Goal: Task Accomplishment & Management: Manage account settings

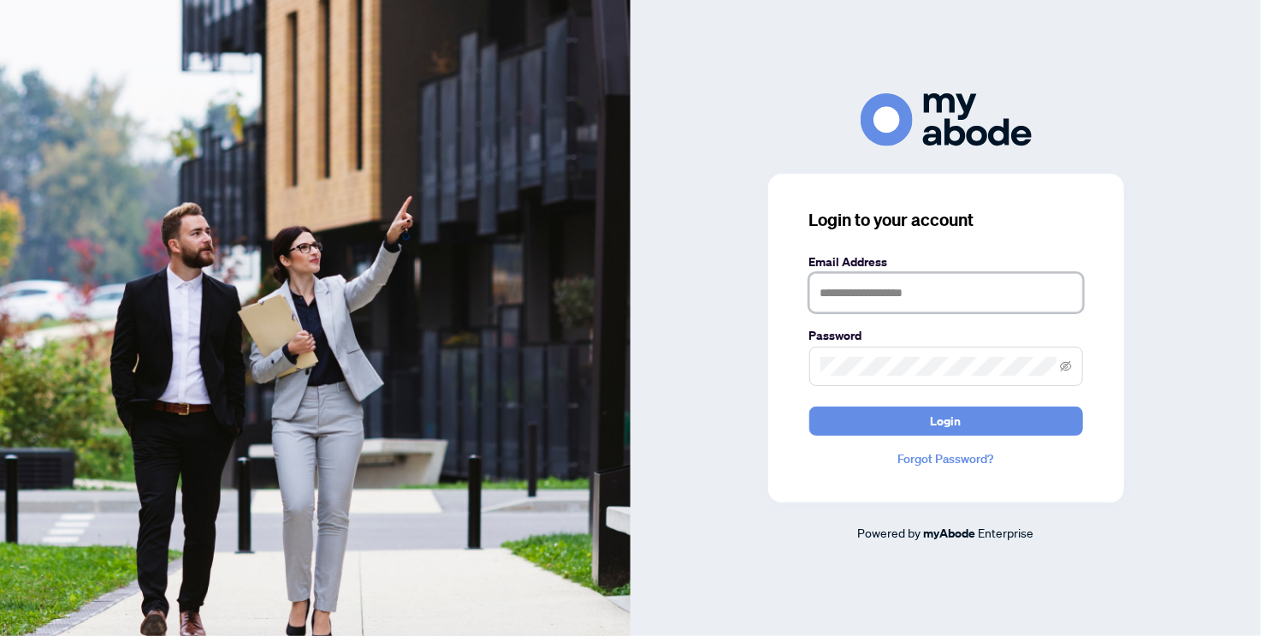
click at [925, 296] on input "text" at bounding box center [946, 292] width 274 height 39
type input "**********"
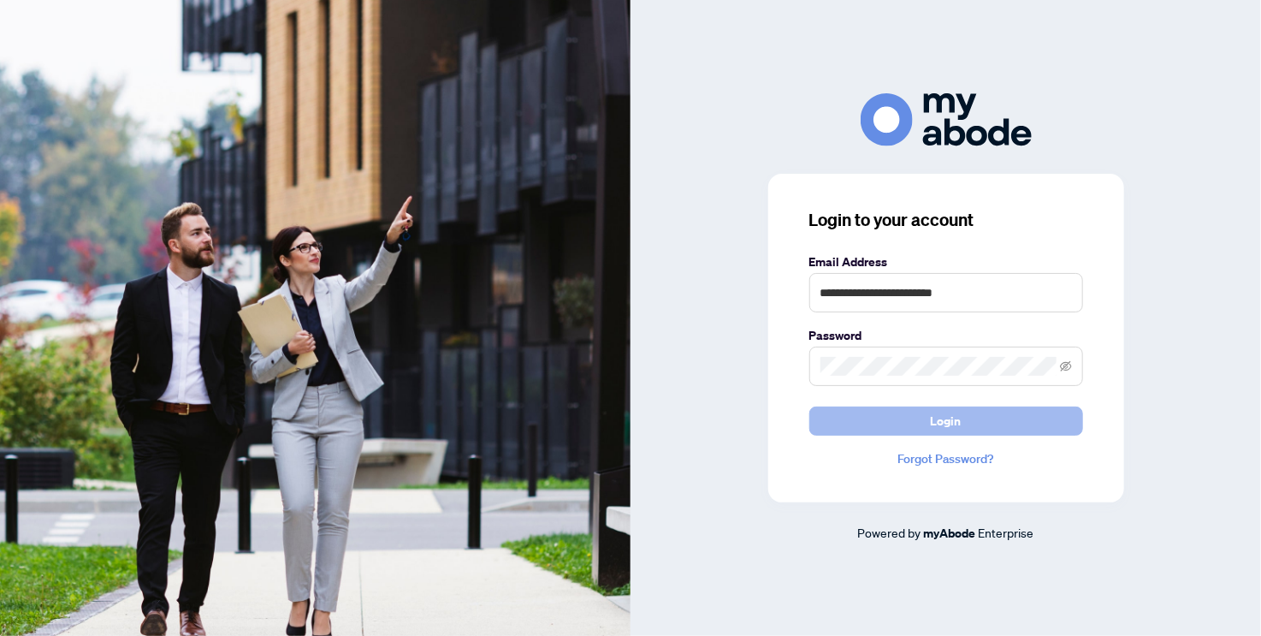
click at [987, 419] on button "Login" at bounding box center [946, 420] width 274 height 29
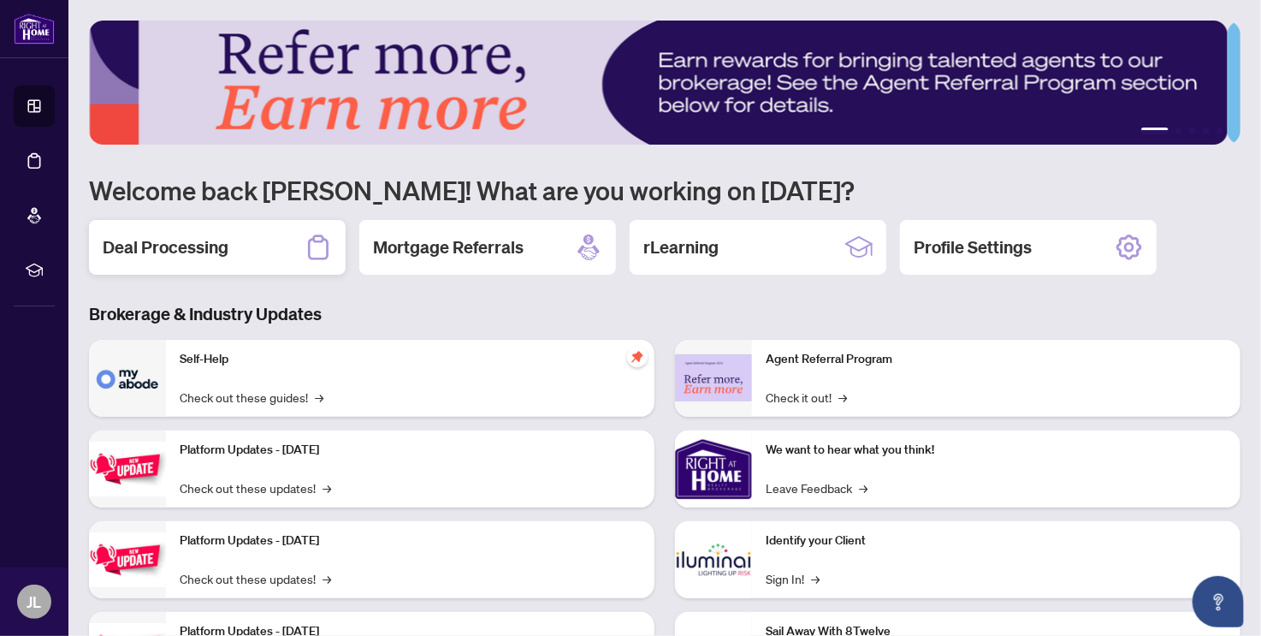
click at [216, 256] on h2 "Deal Processing" at bounding box center [166, 247] width 126 height 24
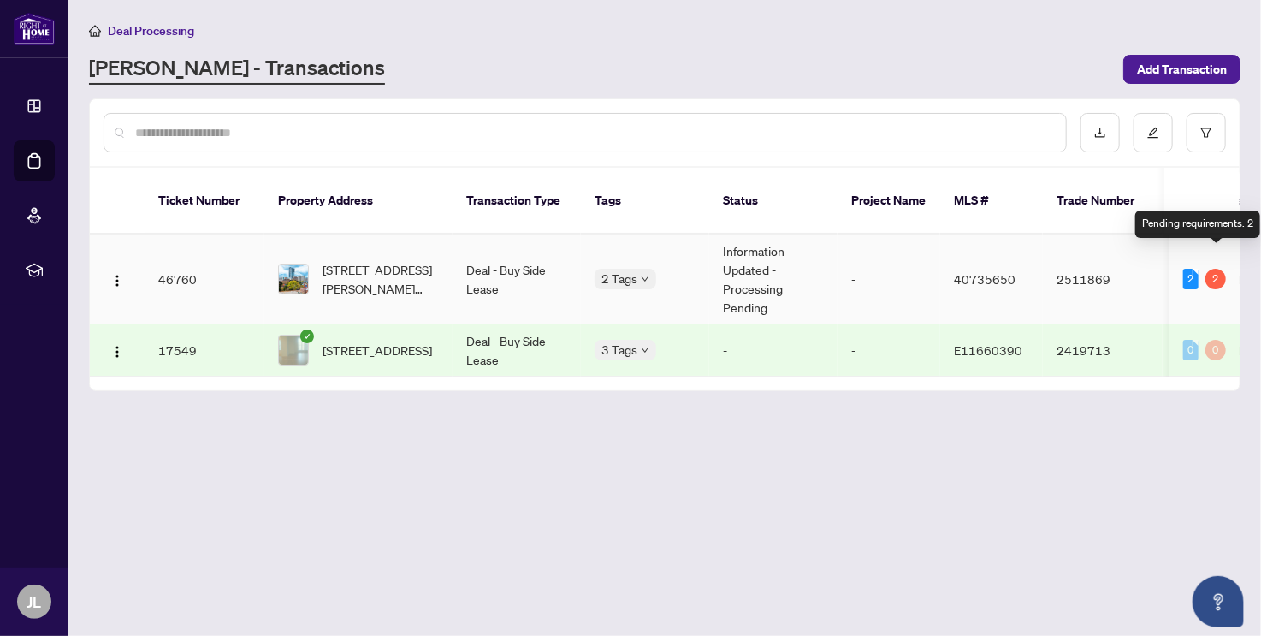
click at [1217, 269] on div "2" at bounding box center [1216, 279] width 21 height 21
click at [746, 256] on td "Information Updated - Processing Pending" at bounding box center [773, 279] width 128 height 90
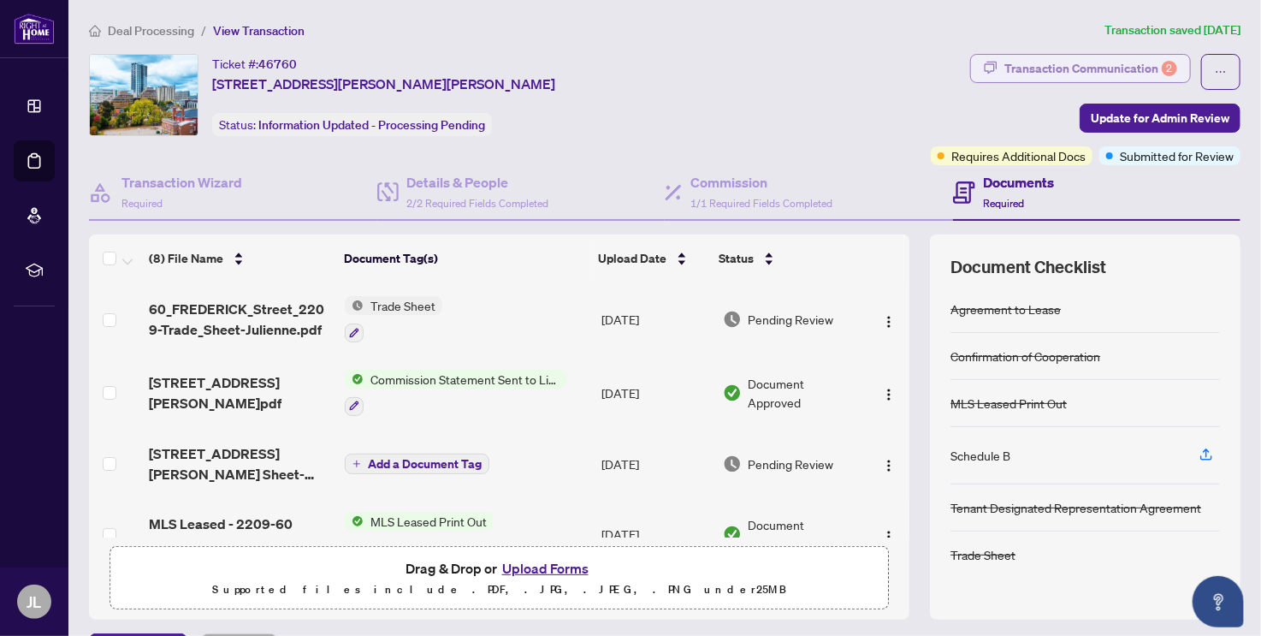
click at [1025, 74] on div "Transaction Communication 2" at bounding box center [1091, 68] width 173 height 27
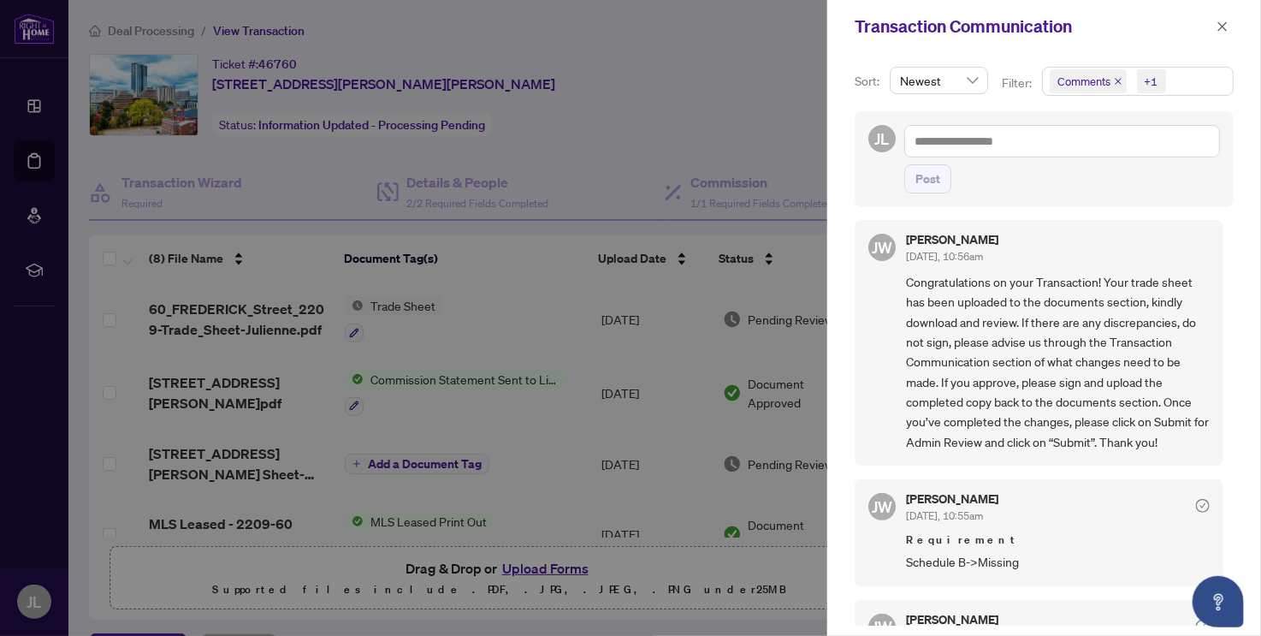
scroll to position [171, 0]
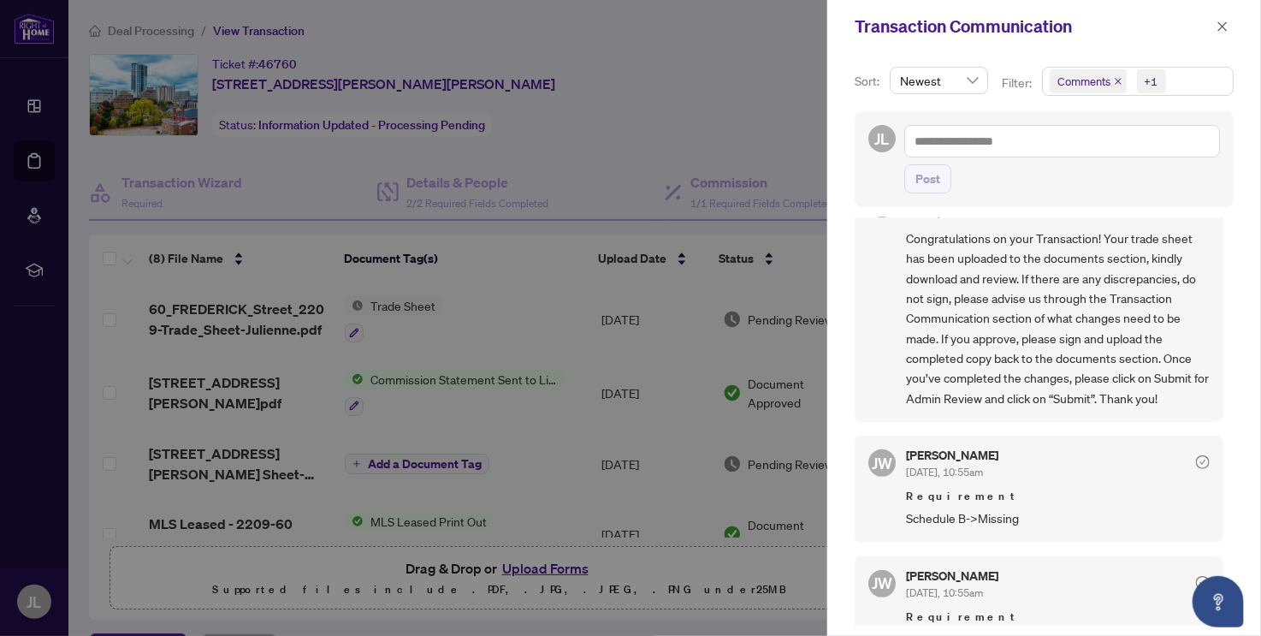
click at [1196, 458] on icon "check-circle" at bounding box center [1203, 462] width 14 height 14
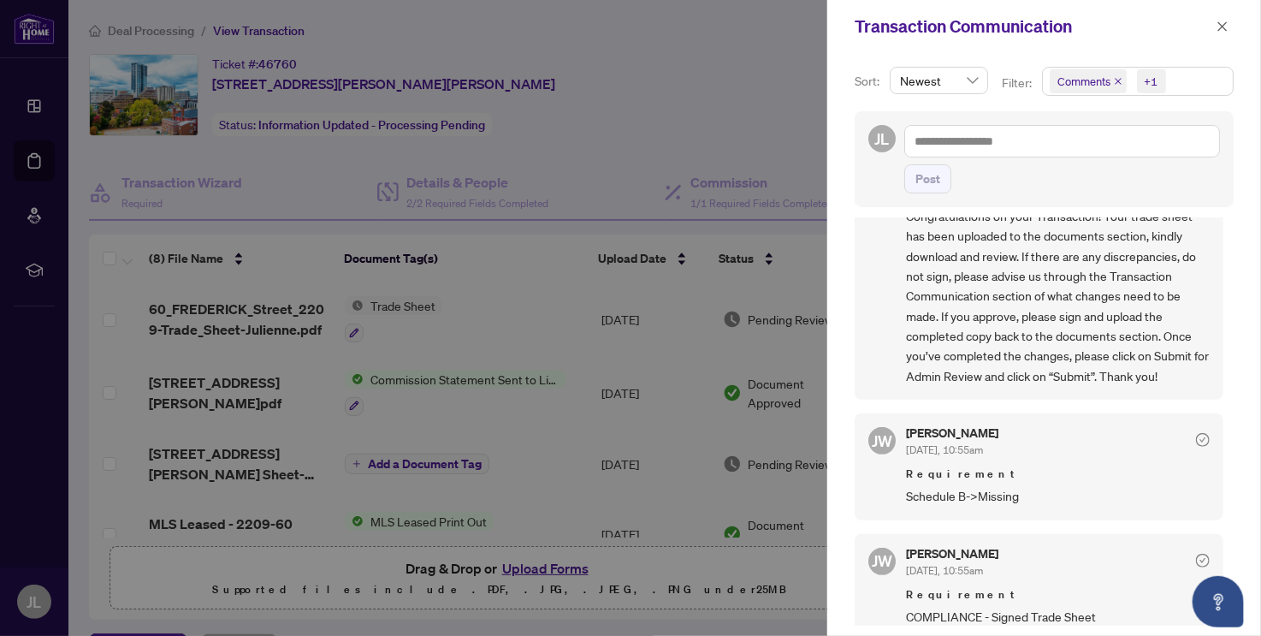
scroll to position [204, 0]
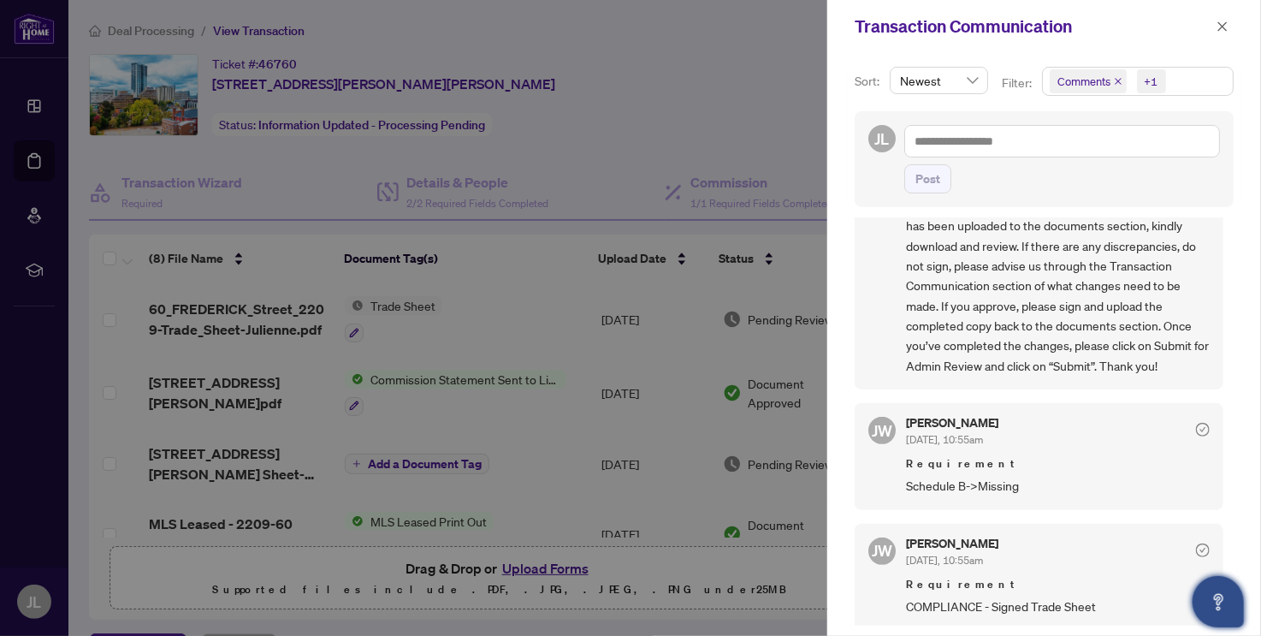
click at [1213, 595] on icon "Open asap" at bounding box center [1218, 601] width 21 height 21
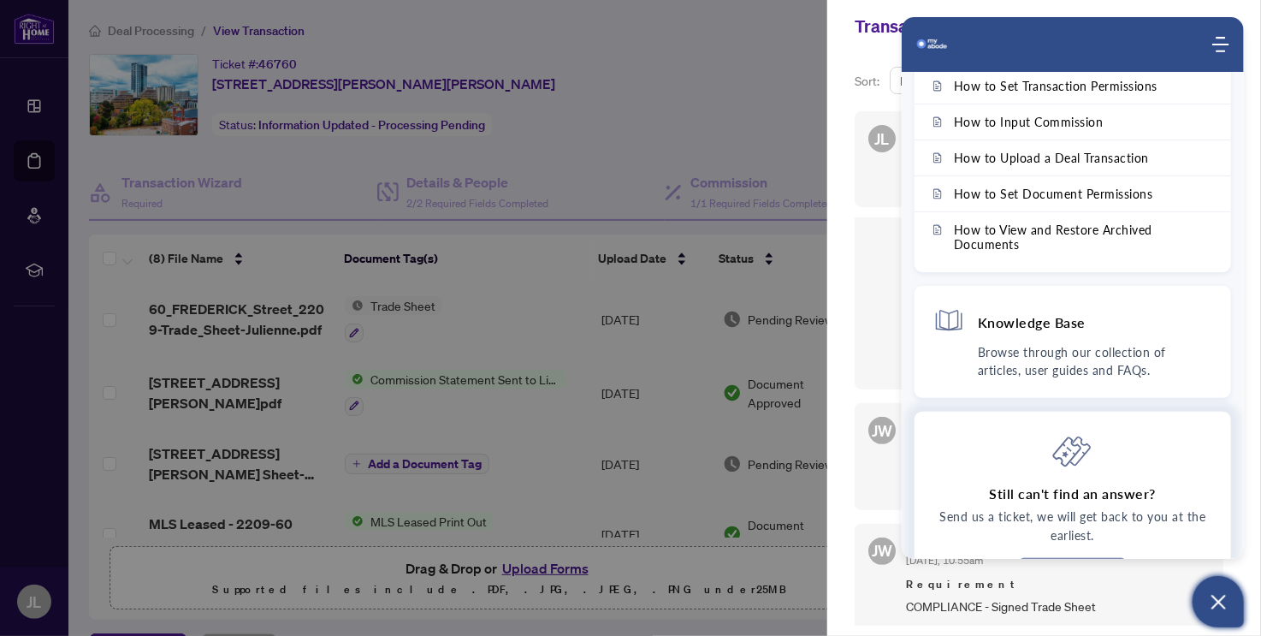
scroll to position [0, 0]
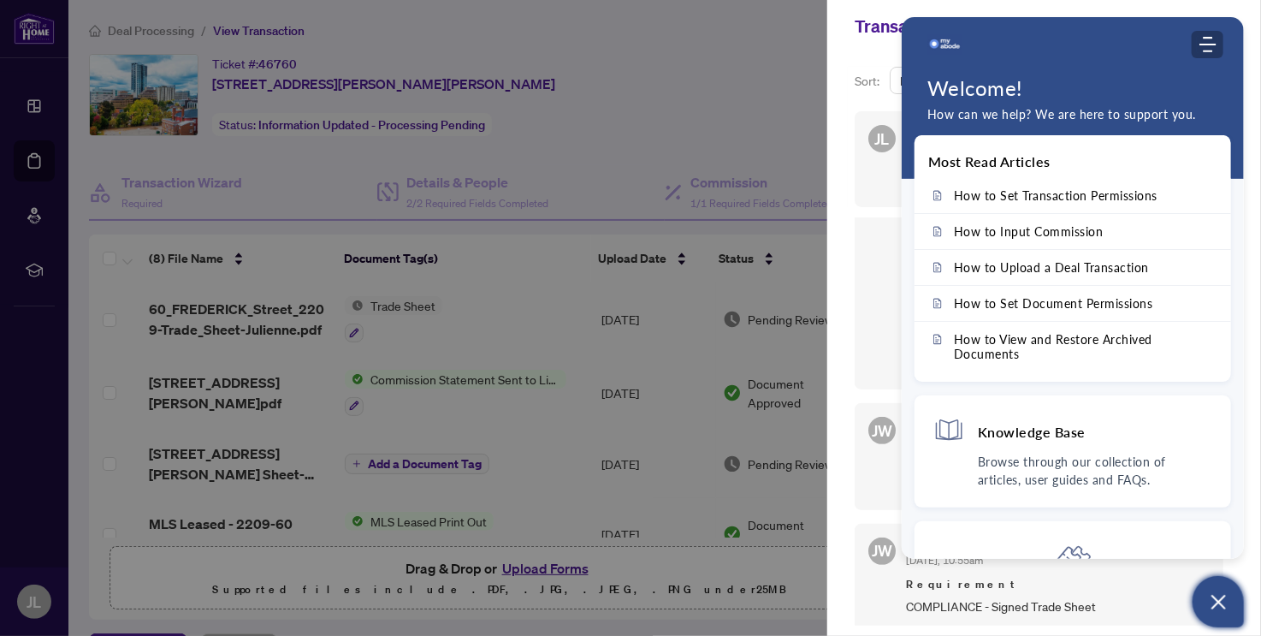
click at [1211, 44] on use "Modules Menu" at bounding box center [1208, 44] width 17 height 15
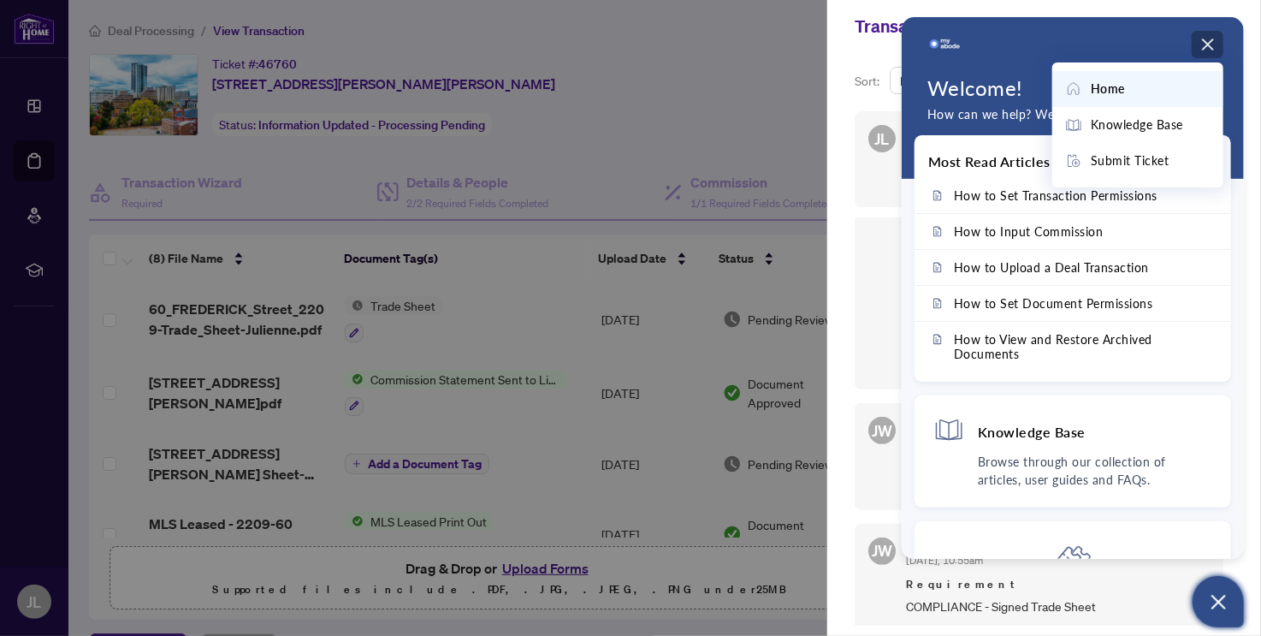
click at [1119, 88] on span "Home" at bounding box center [1108, 89] width 34 height 19
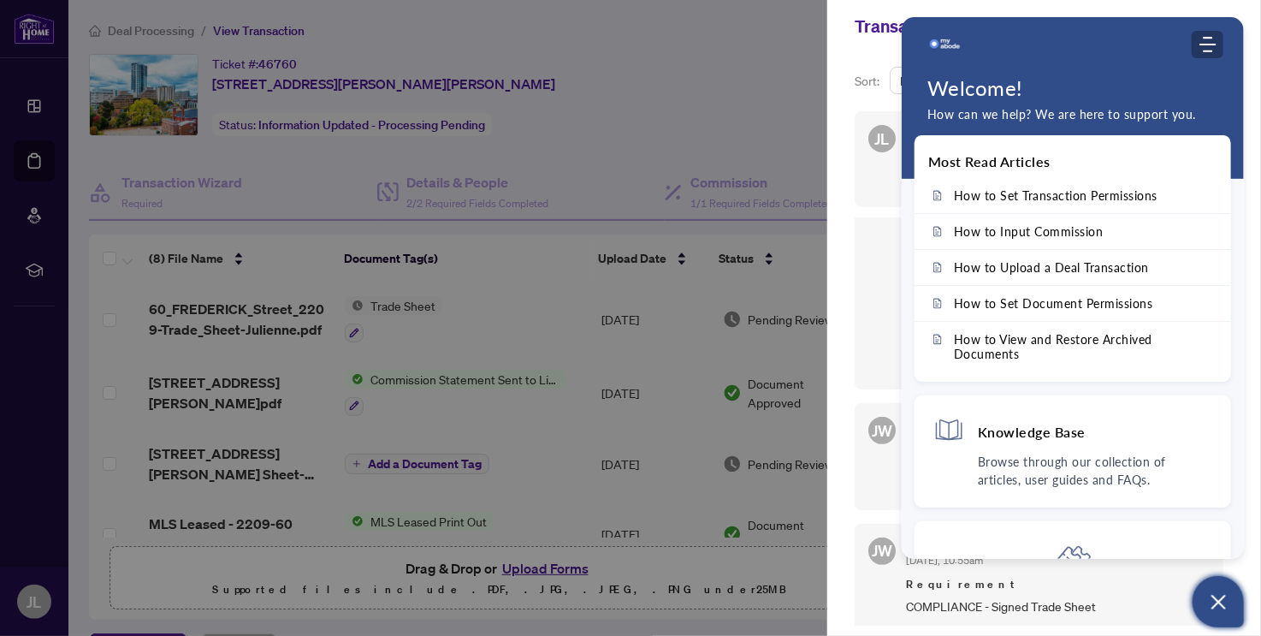
click at [1200, 40] on icon "Modules Menu" at bounding box center [1208, 44] width 17 height 17
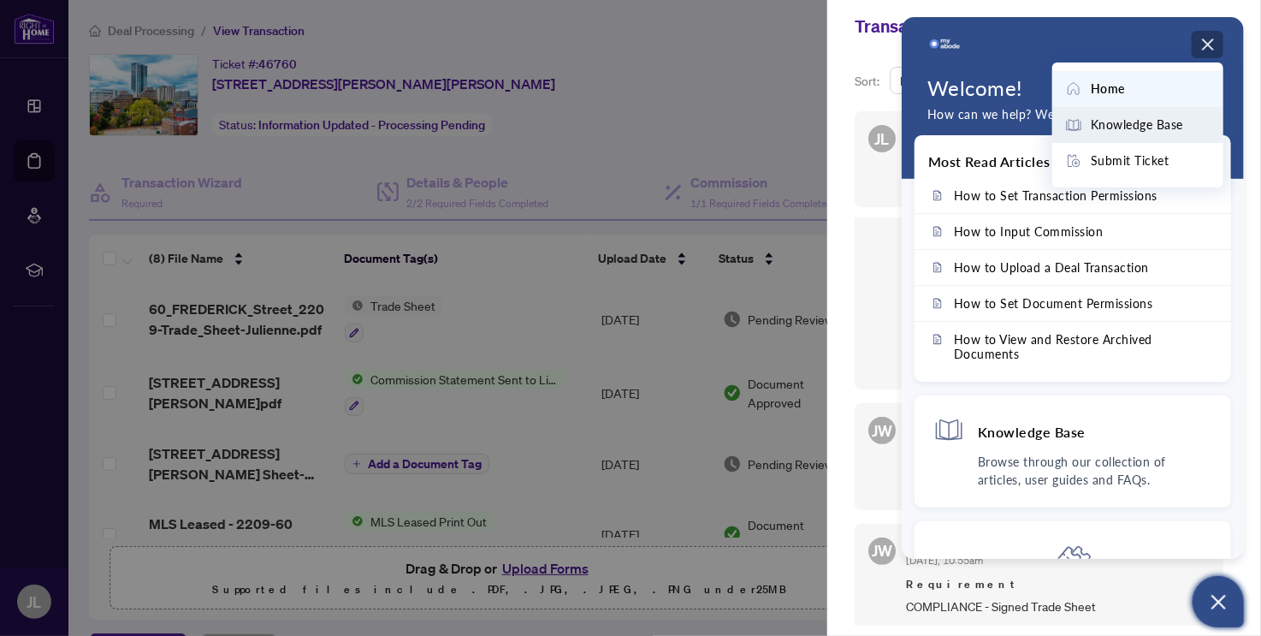
click at [1147, 116] on span "Knowledge Base" at bounding box center [1137, 125] width 92 height 19
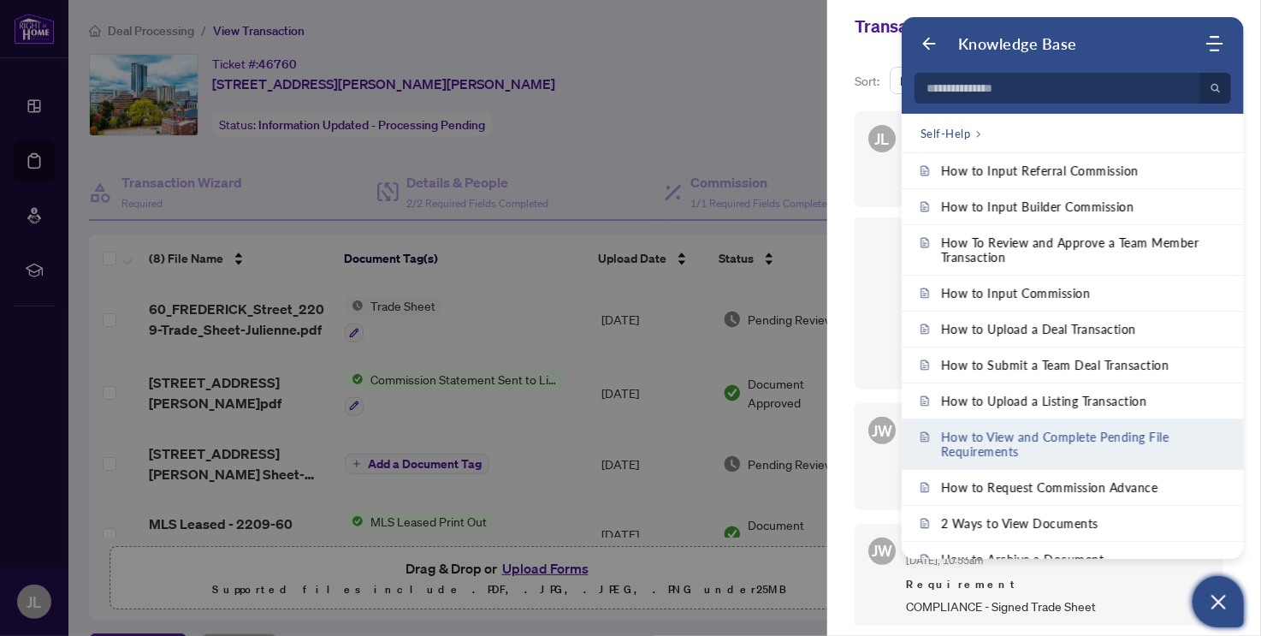
click at [1054, 435] on span "How to View and Complete Pending File Requirements" at bounding box center [1083, 444] width 284 height 29
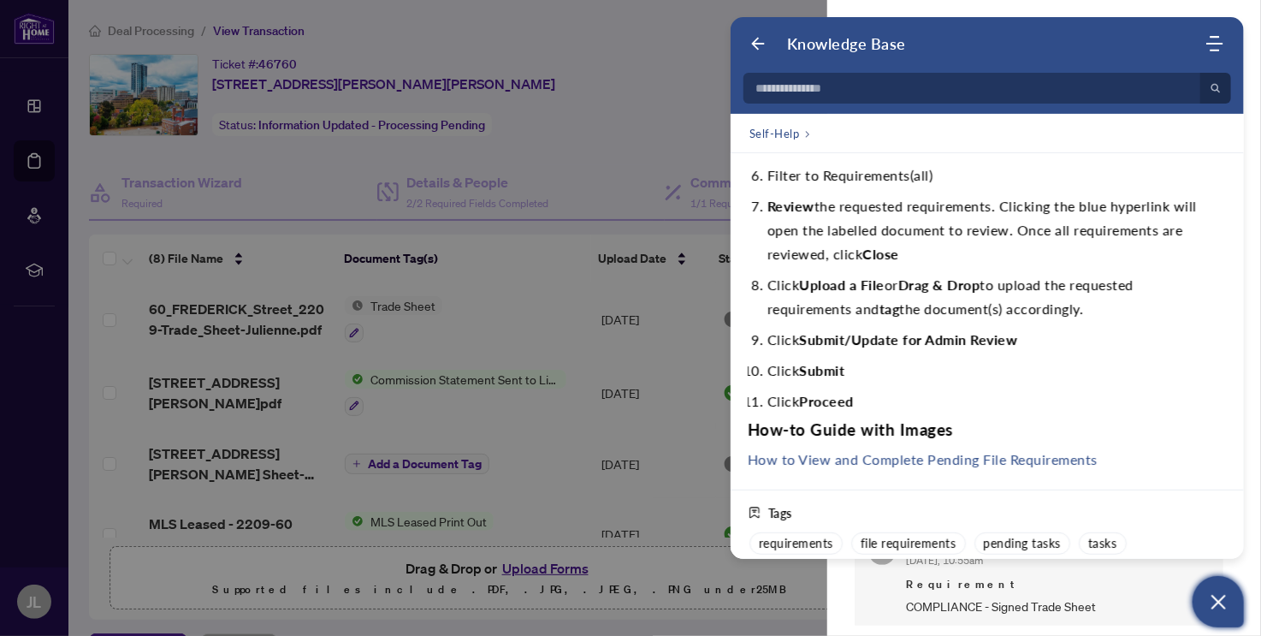
scroll to position [342, 0]
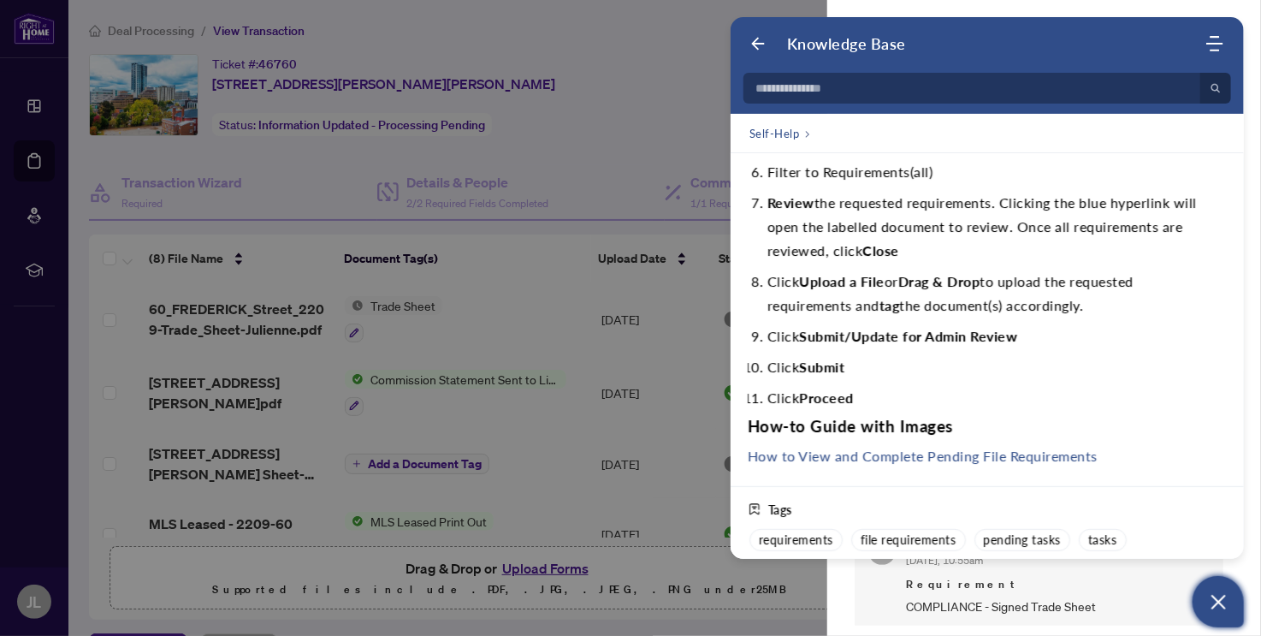
click at [1030, 461] on link "How to View and Complete Pending File Requirements" at bounding box center [923, 456] width 350 height 16
click at [572, 143] on div at bounding box center [630, 318] width 1261 height 636
click at [1224, 596] on icon "Open asap" at bounding box center [1219, 602] width 15 height 15
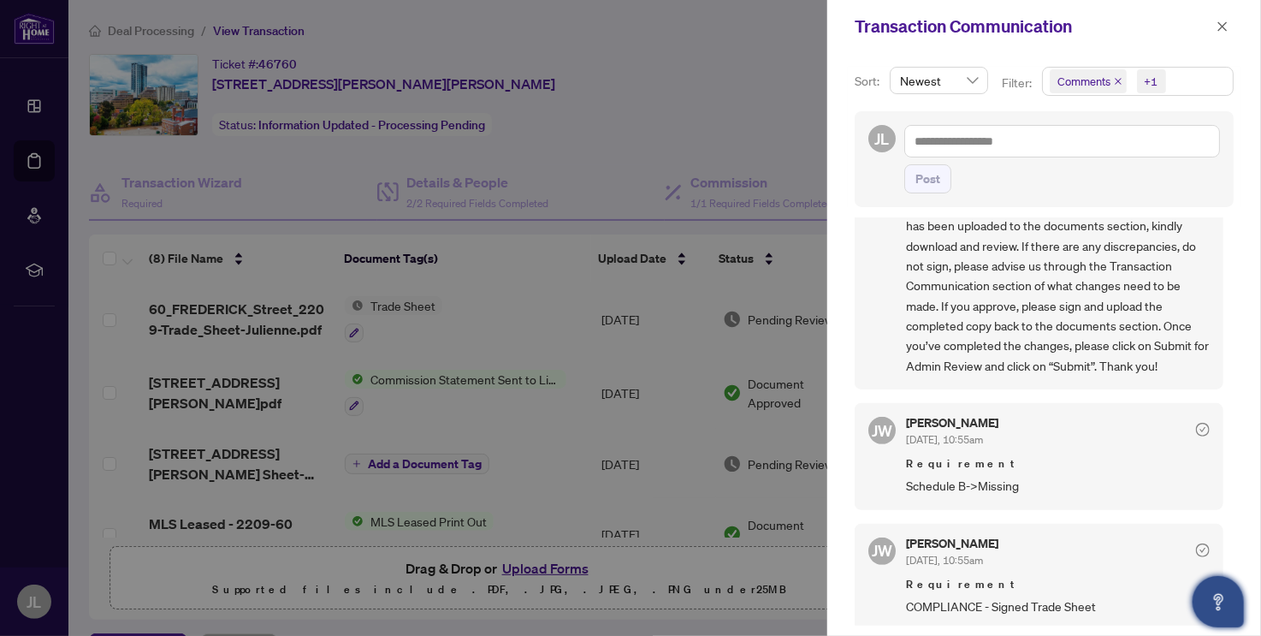
scroll to position [0, 0]
click at [1227, 25] on icon "close" at bounding box center [1223, 27] width 12 height 12
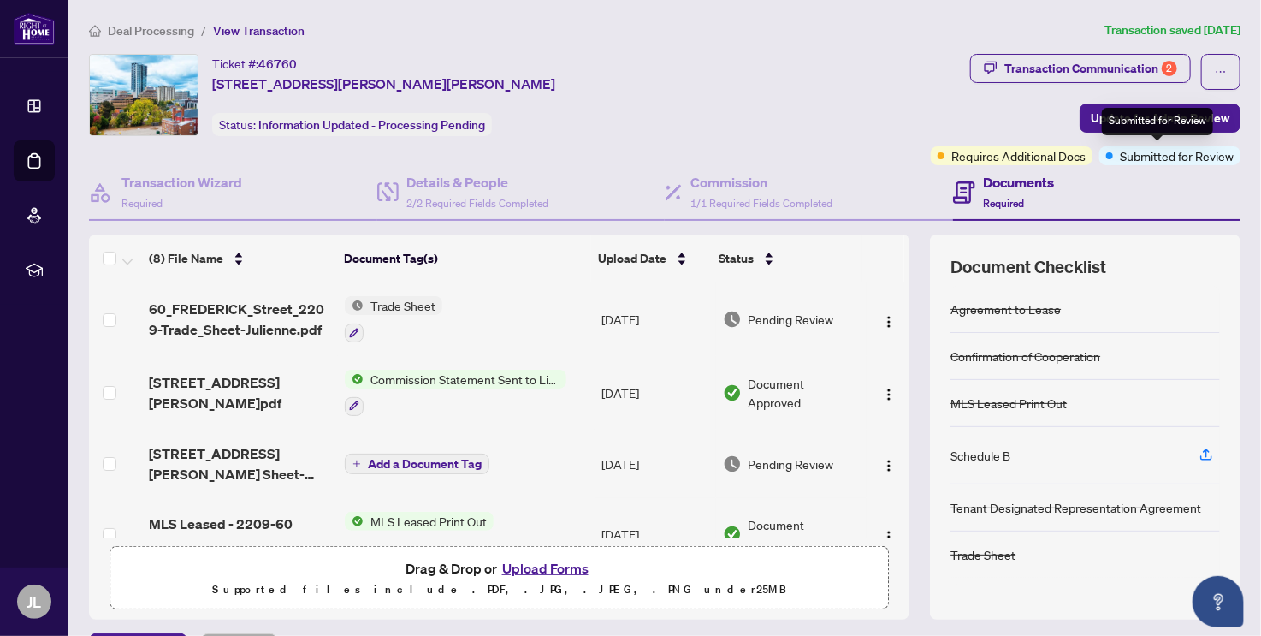
click at [1168, 154] on span "Submitted for Review" at bounding box center [1177, 155] width 114 height 19
click at [1215, 76] on icon "ellipsis" at bounding box center [1221, 72] width 12 height 12
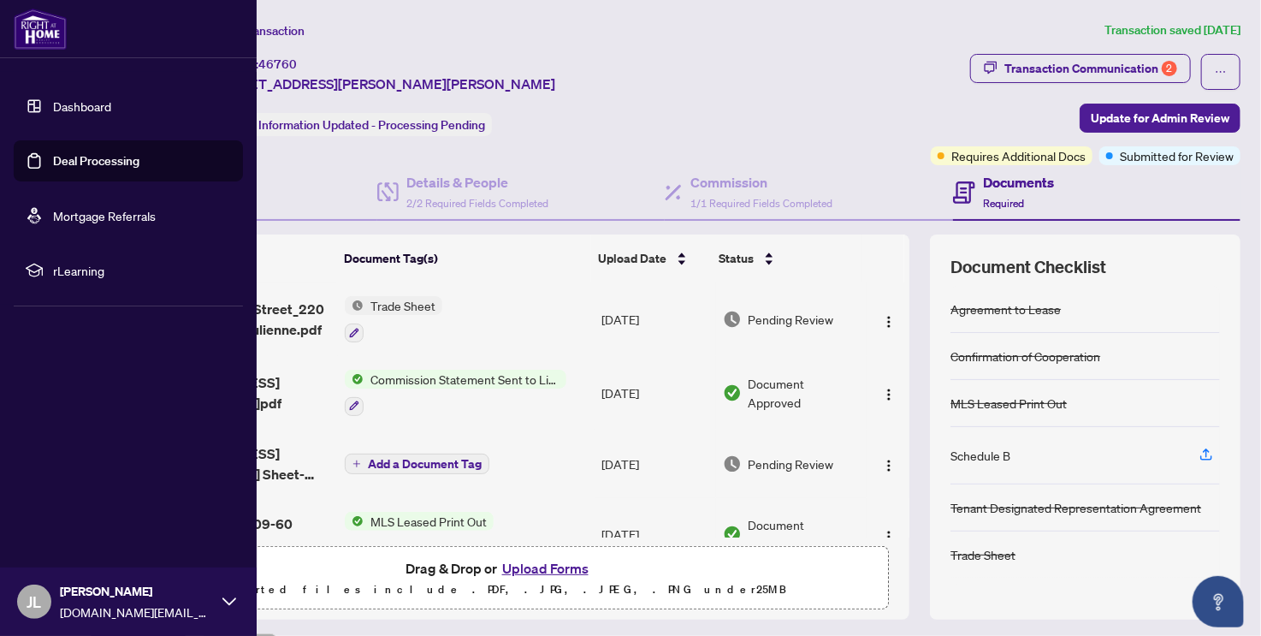
click at [224, 597] on icon at bounding box center [229, 602] width 14 height 14
click at [51, 500] on span "Logout" at bounding box center [69, 499] width 39 height 27
